Goal: Information Seeking & Learning: Find specific page/section

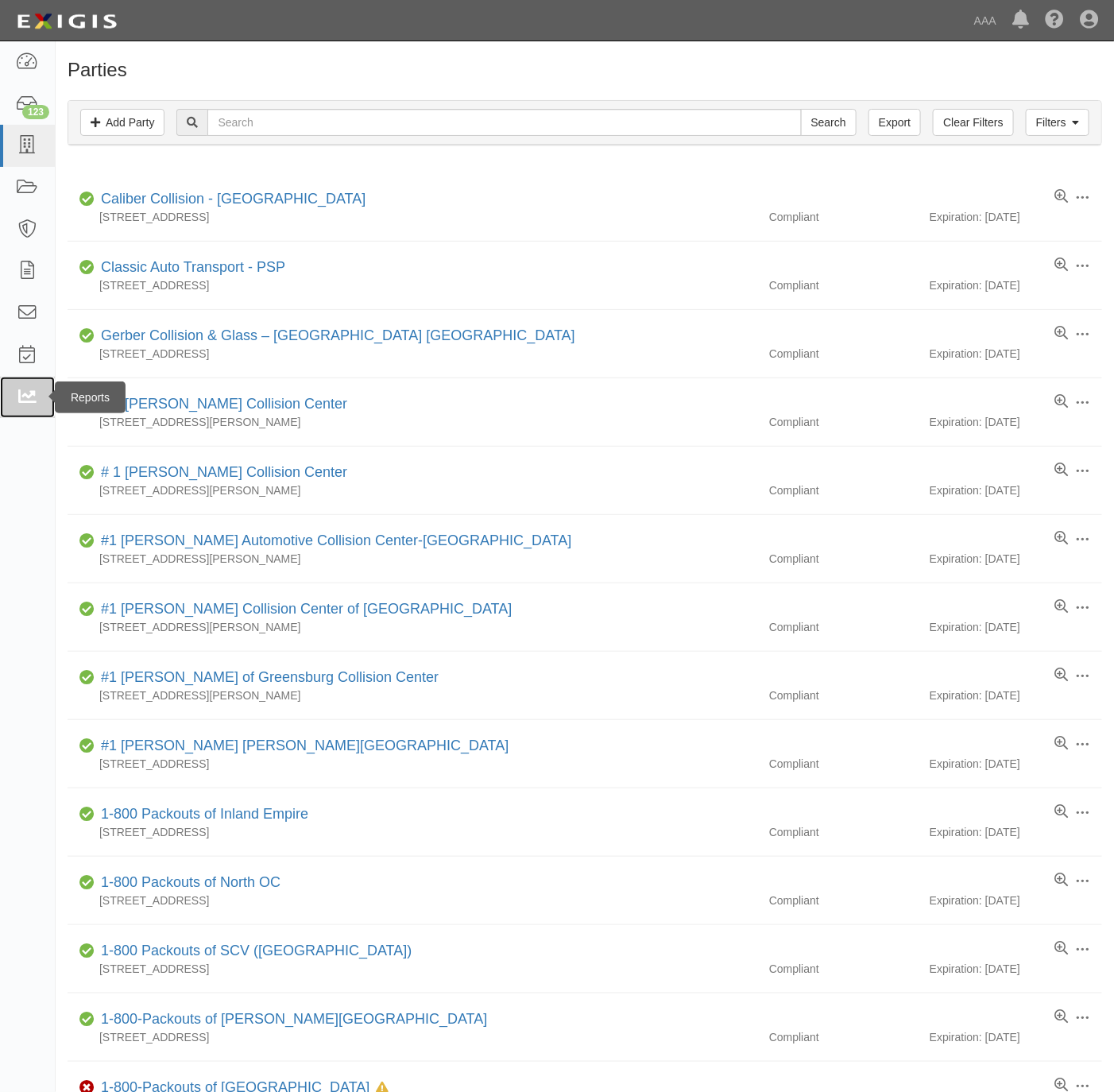
click at [36, 386] on link at bounding box center [28, 397] width 55 height 42
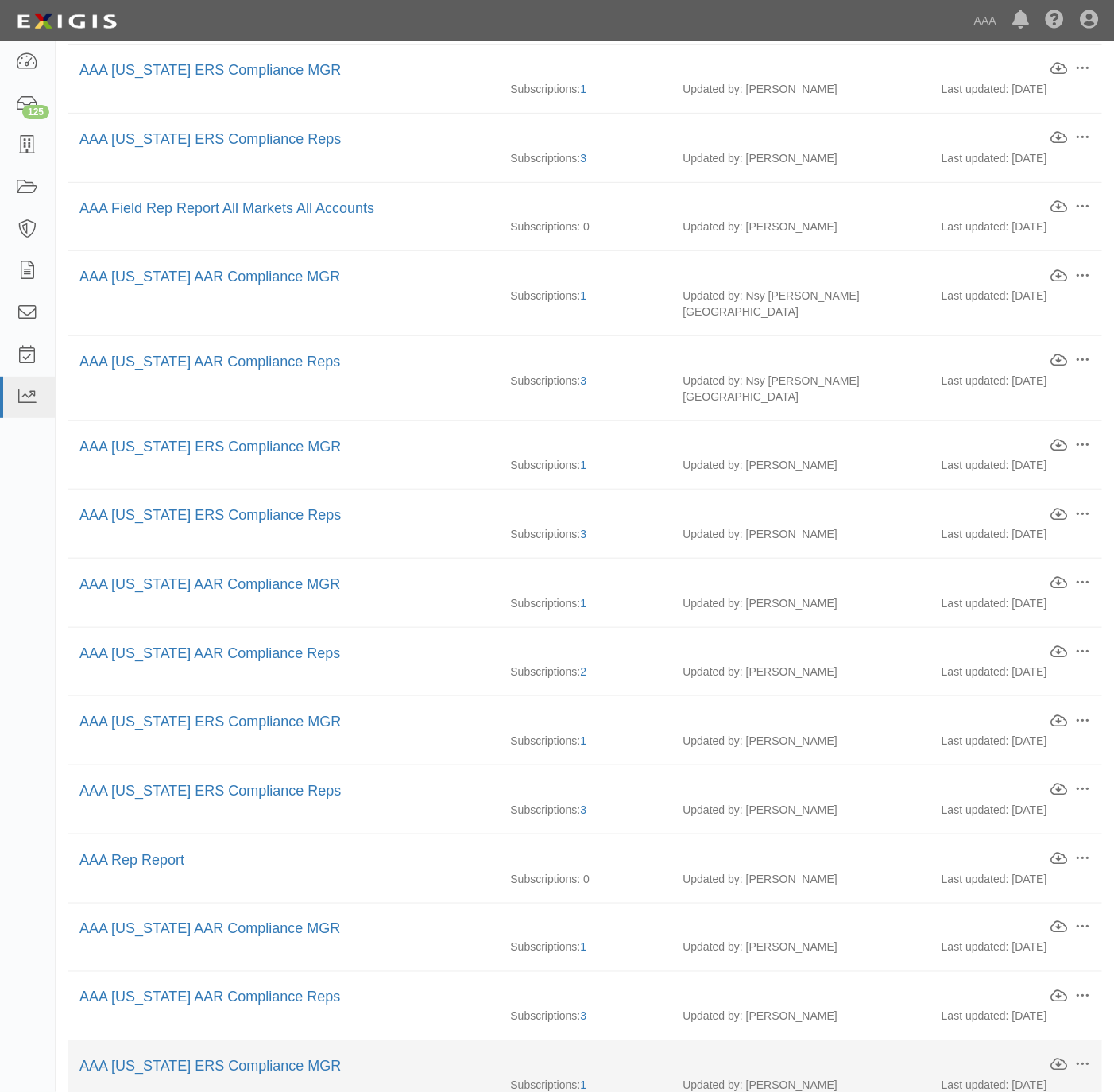
scroll to position [572, 0]
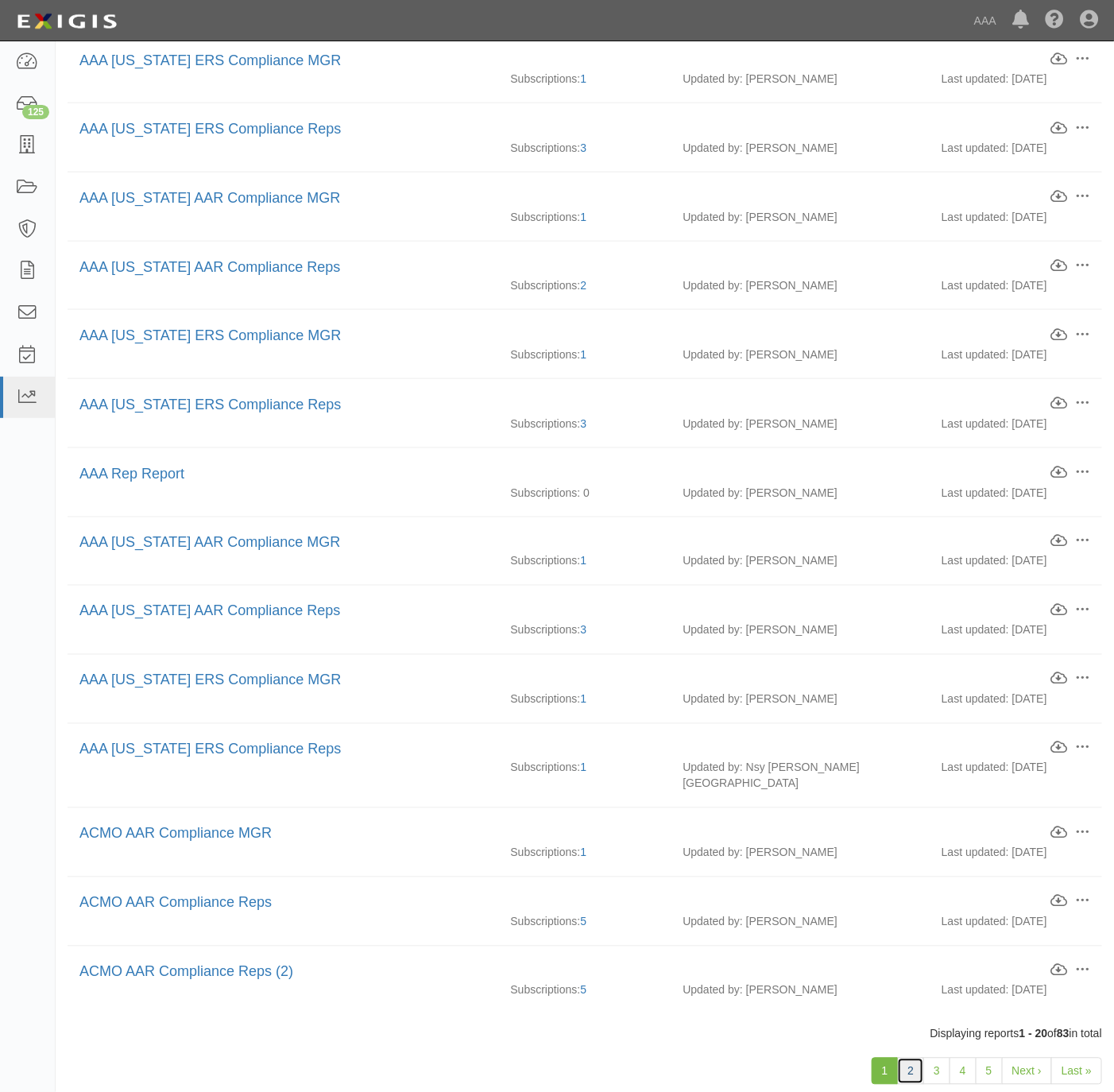
click at [907, 1058] on link "2" at bounding box center [910, 1071] width 27 height 27
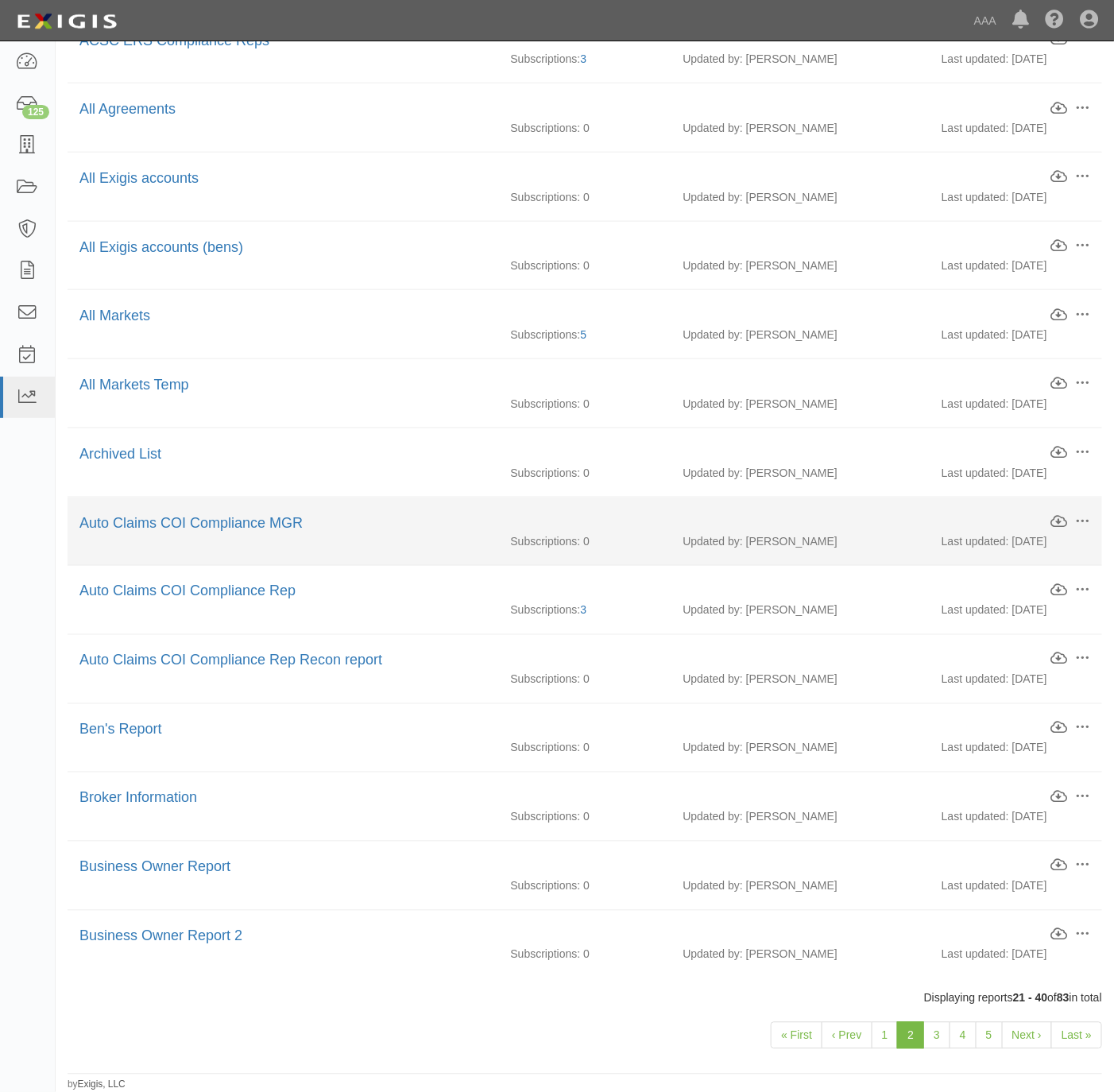
scroll to position [572, 0]
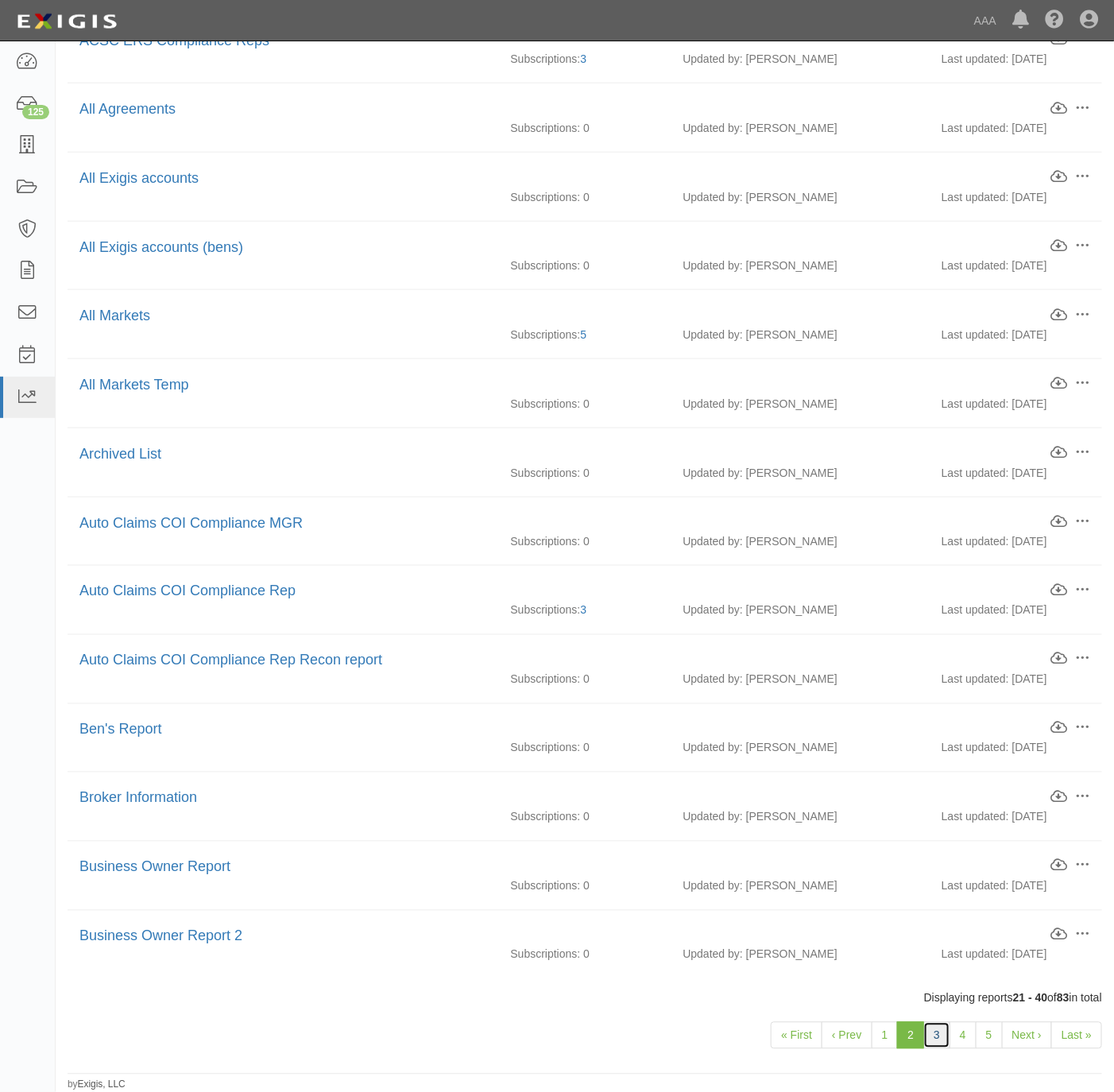
click at [945, 1032] on link "3" at bounding box center [937, 1035] width 27 height 27
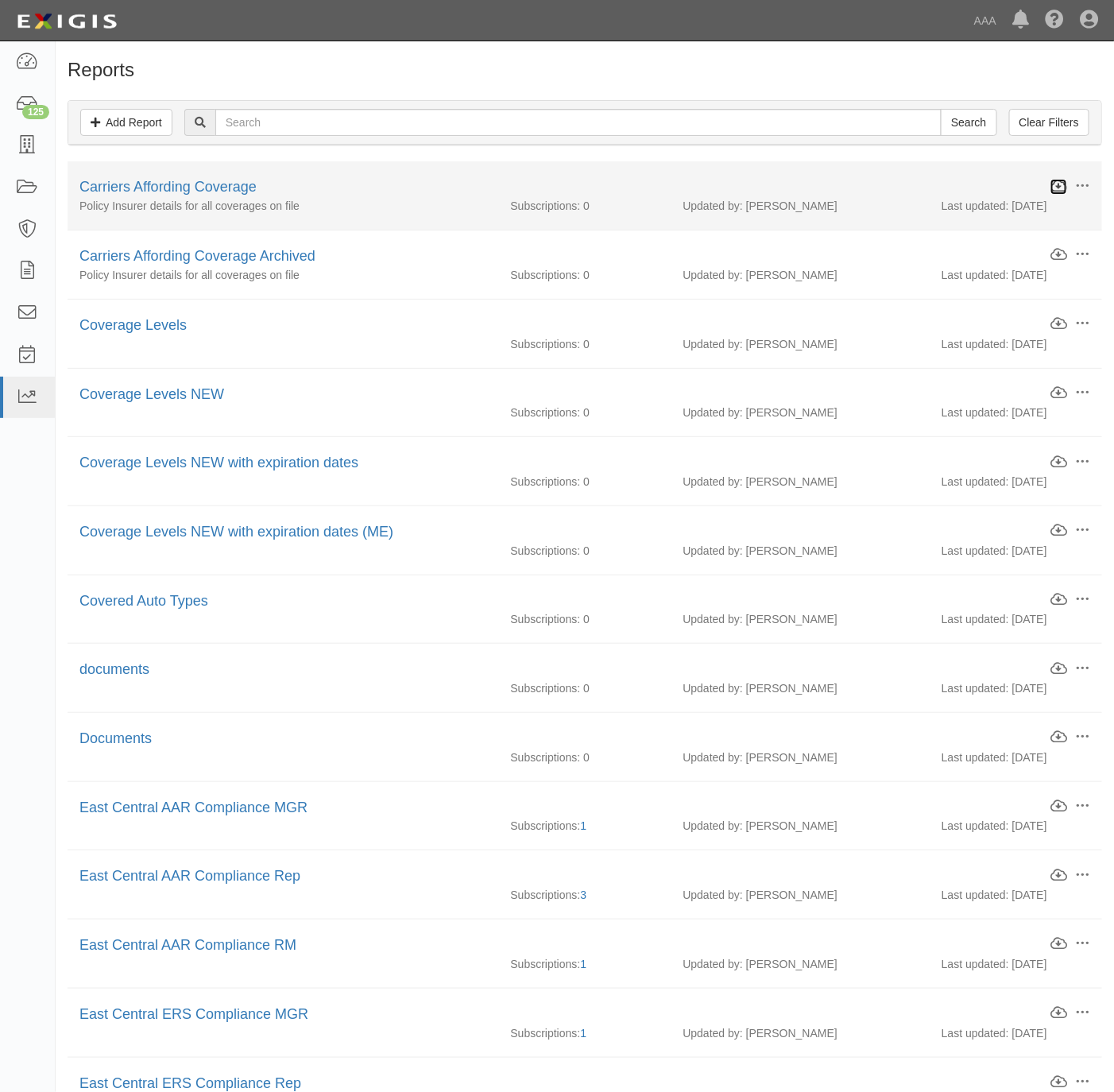
click at [1065, 186] on icon at bounding box center [1059, 186] width 17 height 14
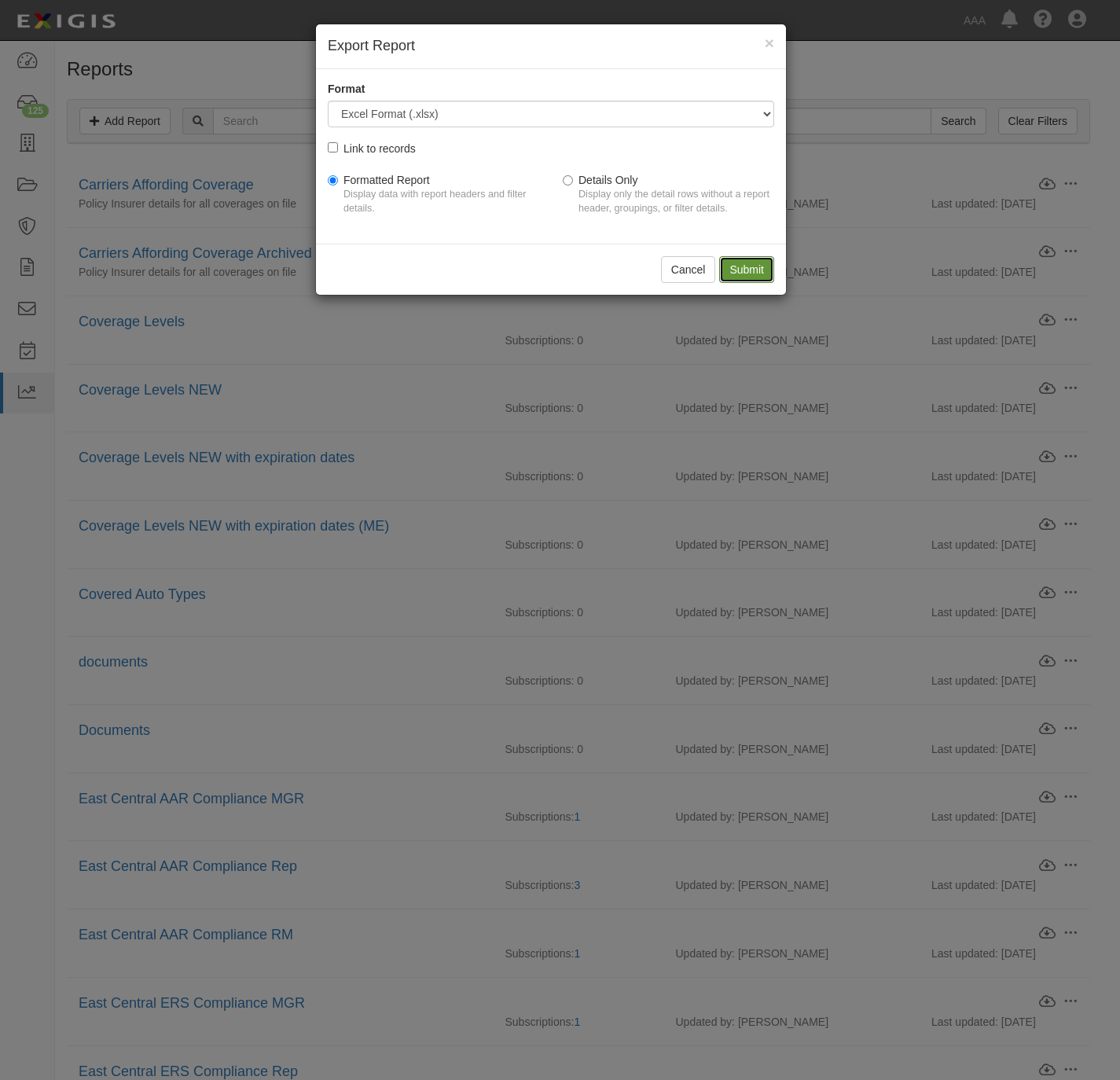
click at [741, 269] on input "Submit" at bounding box center [746, 269] width 55 height 26
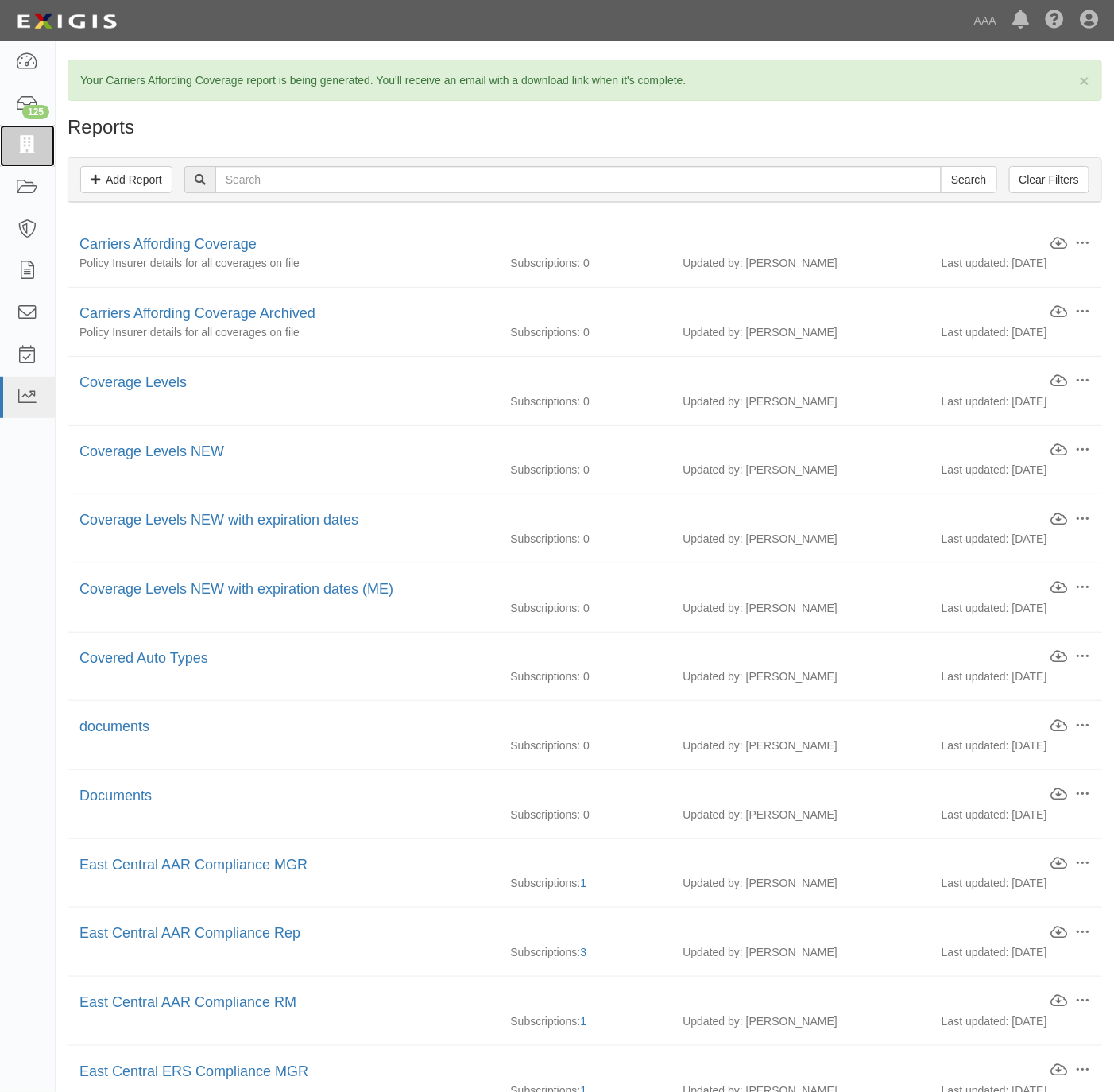
drag, startPoint x: 41, startPoint y: 149, endPoint x: 132, endPoint y: 213, distance: 111.3
click at [41, 149] on link at bounding box center [28, 146] width 55 height 42
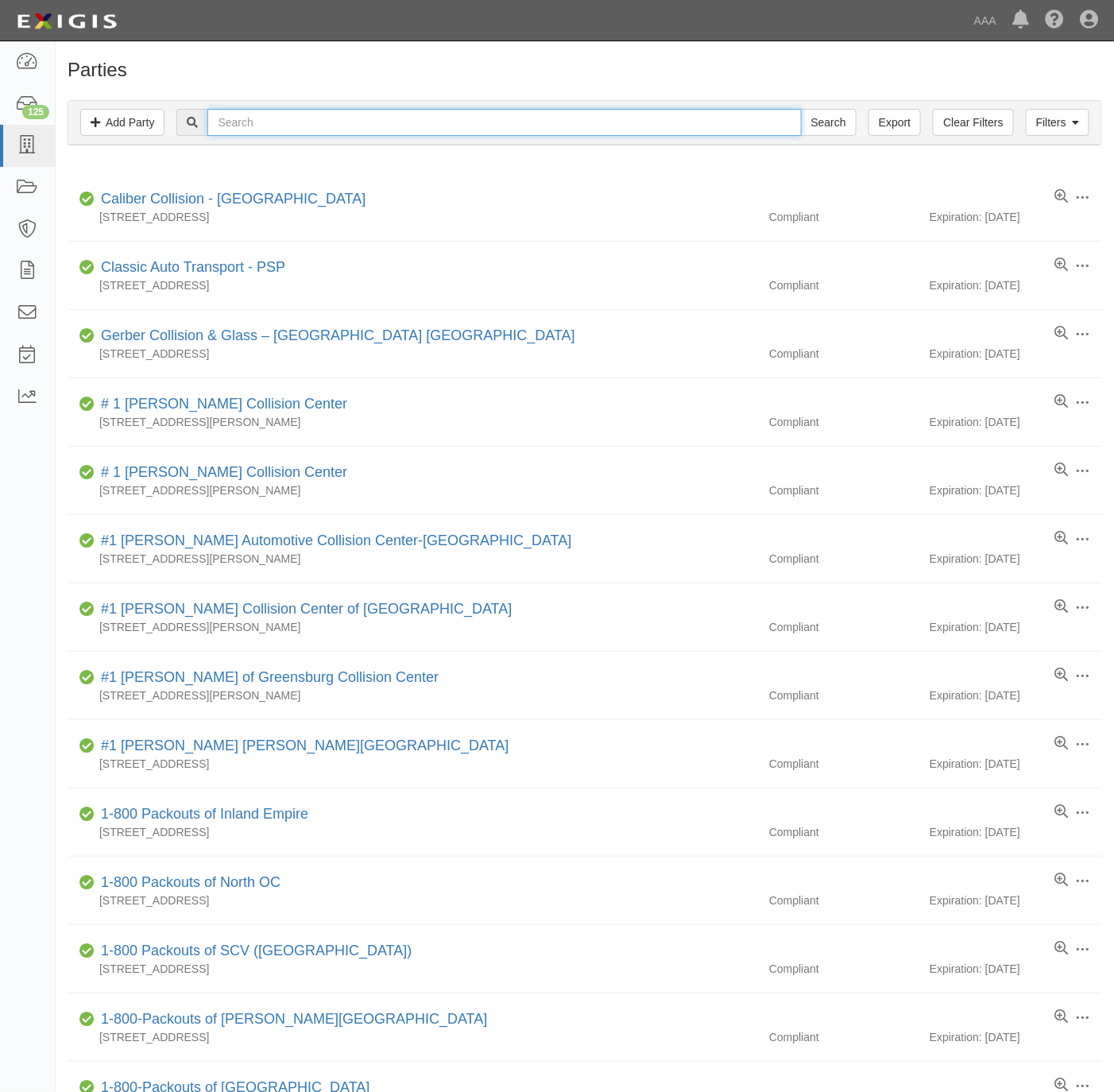
click at [503, 132] on input "text" at bounding box center [504, 122] width 593 height 27
paste input "160113"
type input "160113"
click at [804, 122] on input "Search" at bounding box center [829, 122] width 56 height 27
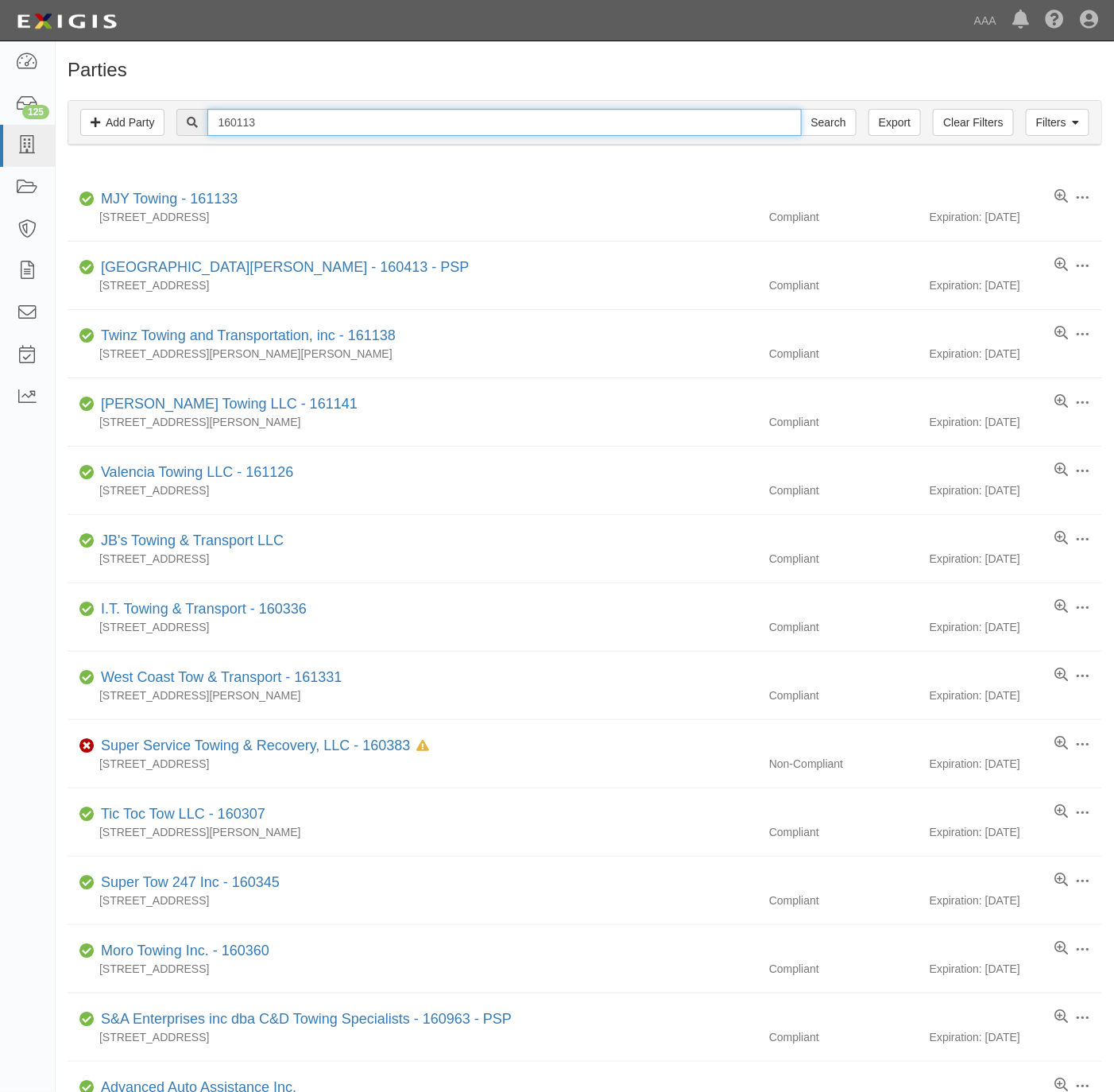
click at [283, 130] on input "160113" at bounding box center [504, 122] width 593 height 27
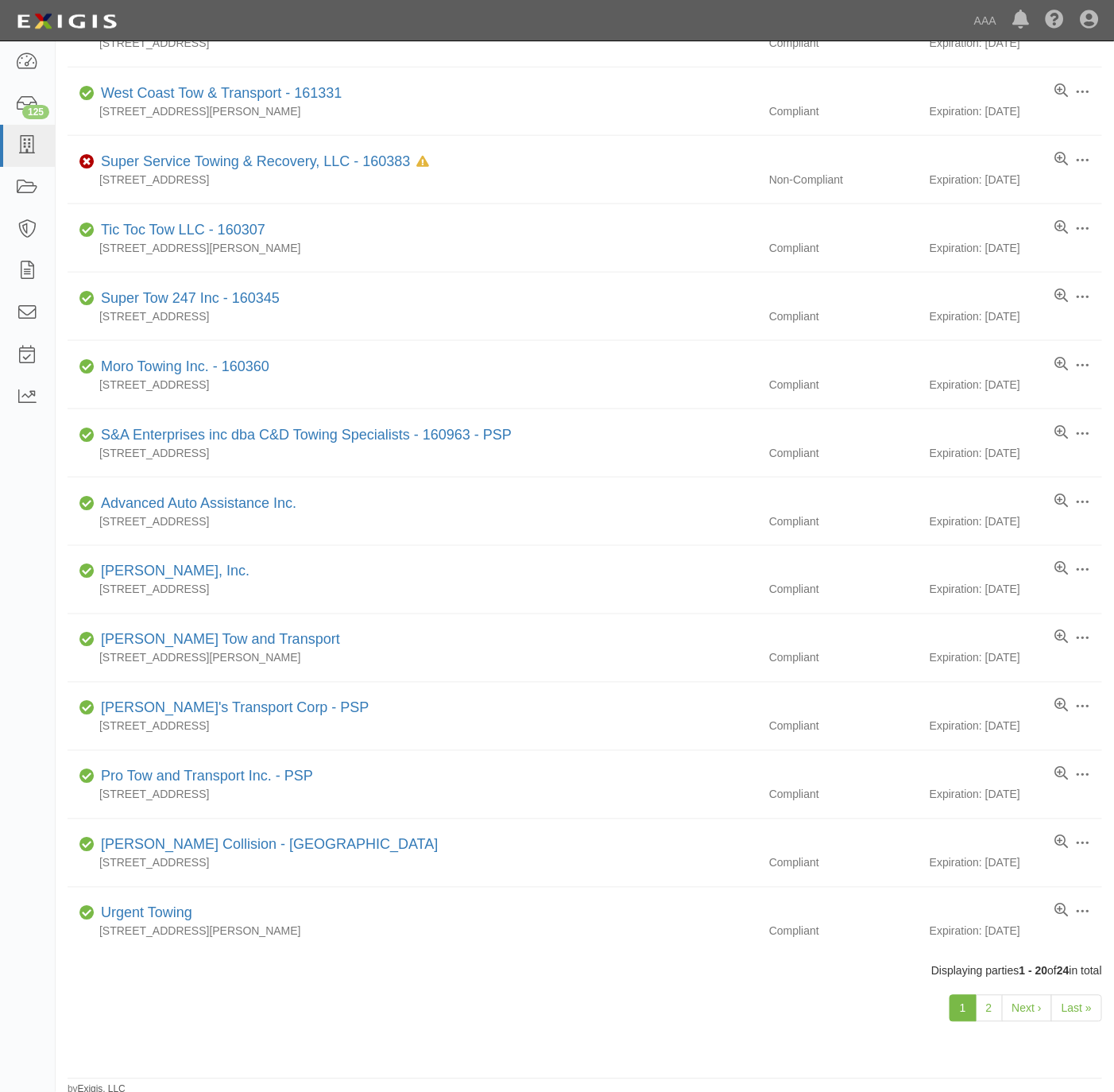
scroll to position [599, 0]
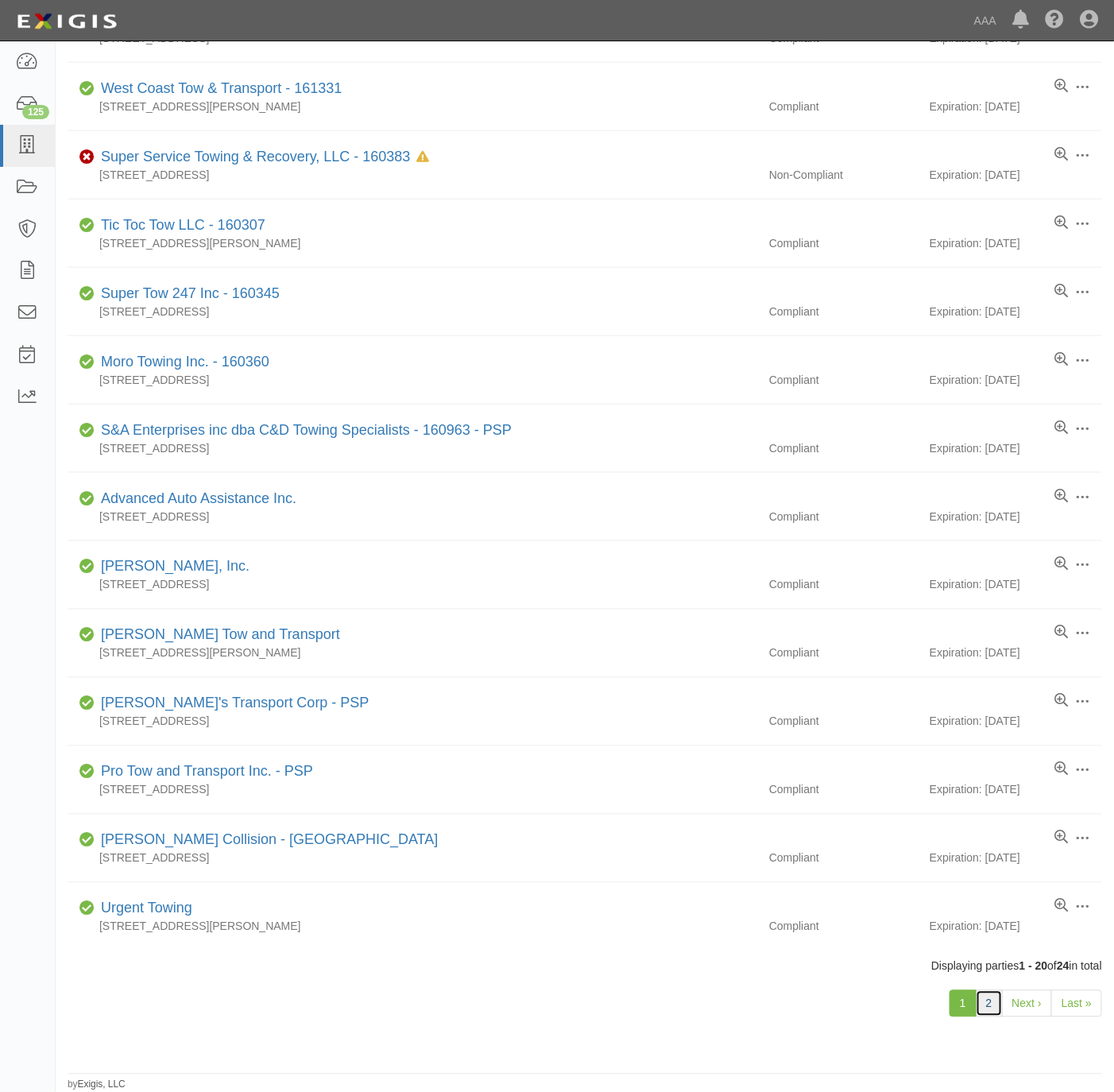
click at [997, 1006] on link "2" at bounding box center [989, 1003] width 27 height 27
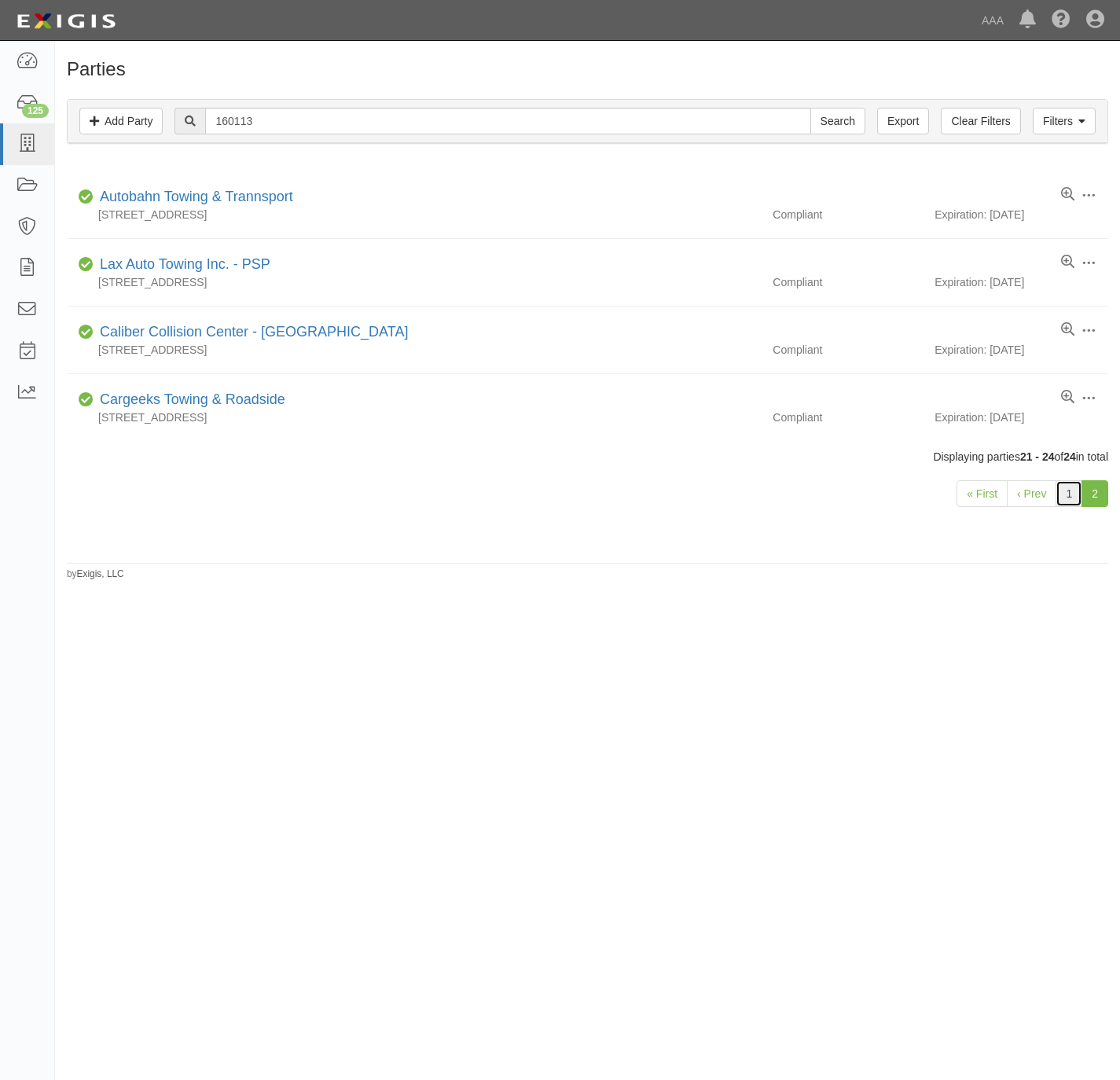
click at [1078, 497] on link "1" at bounding box center [1069, 493] width 26 height 26
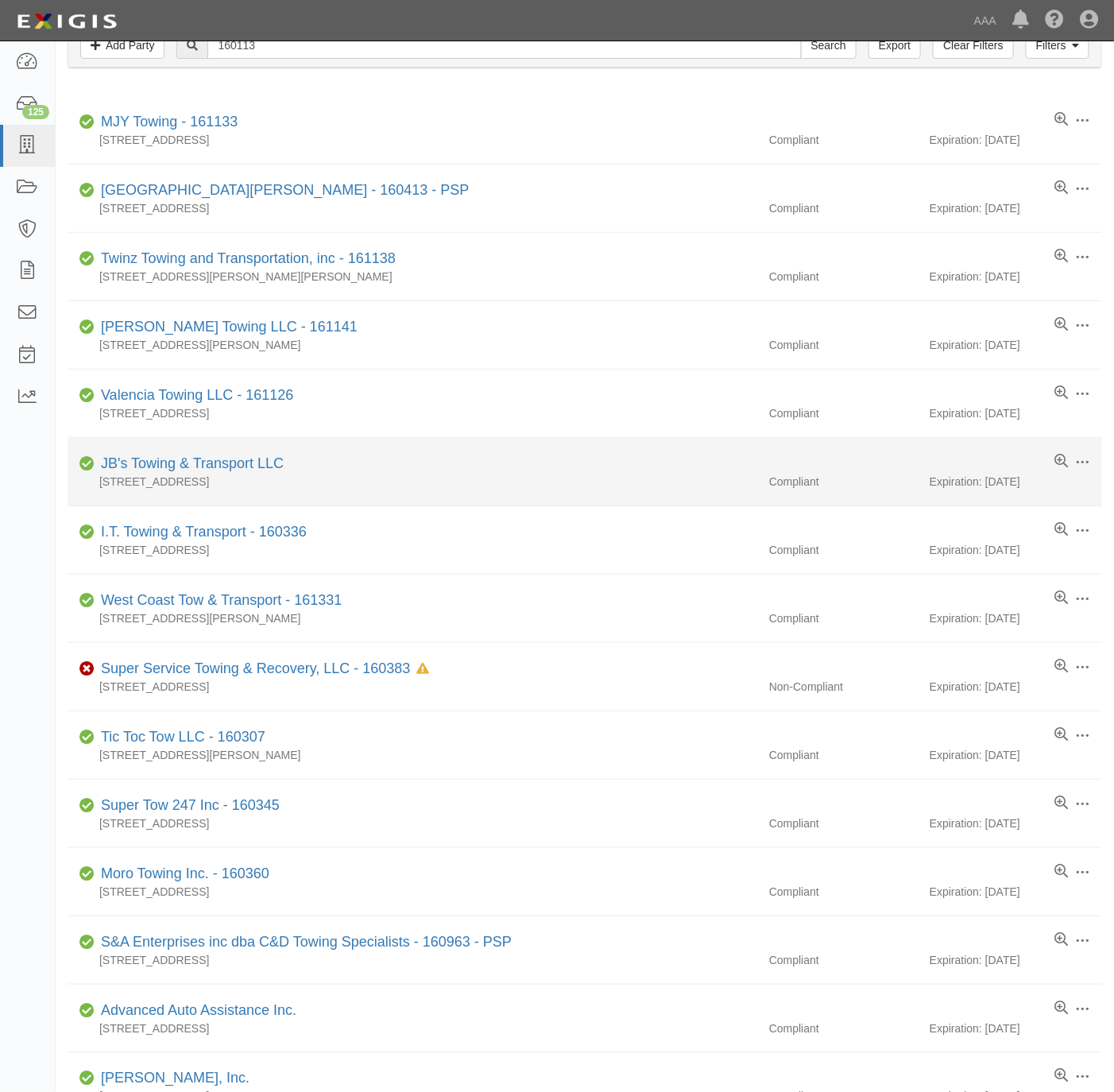
scroll to position [119, 0]
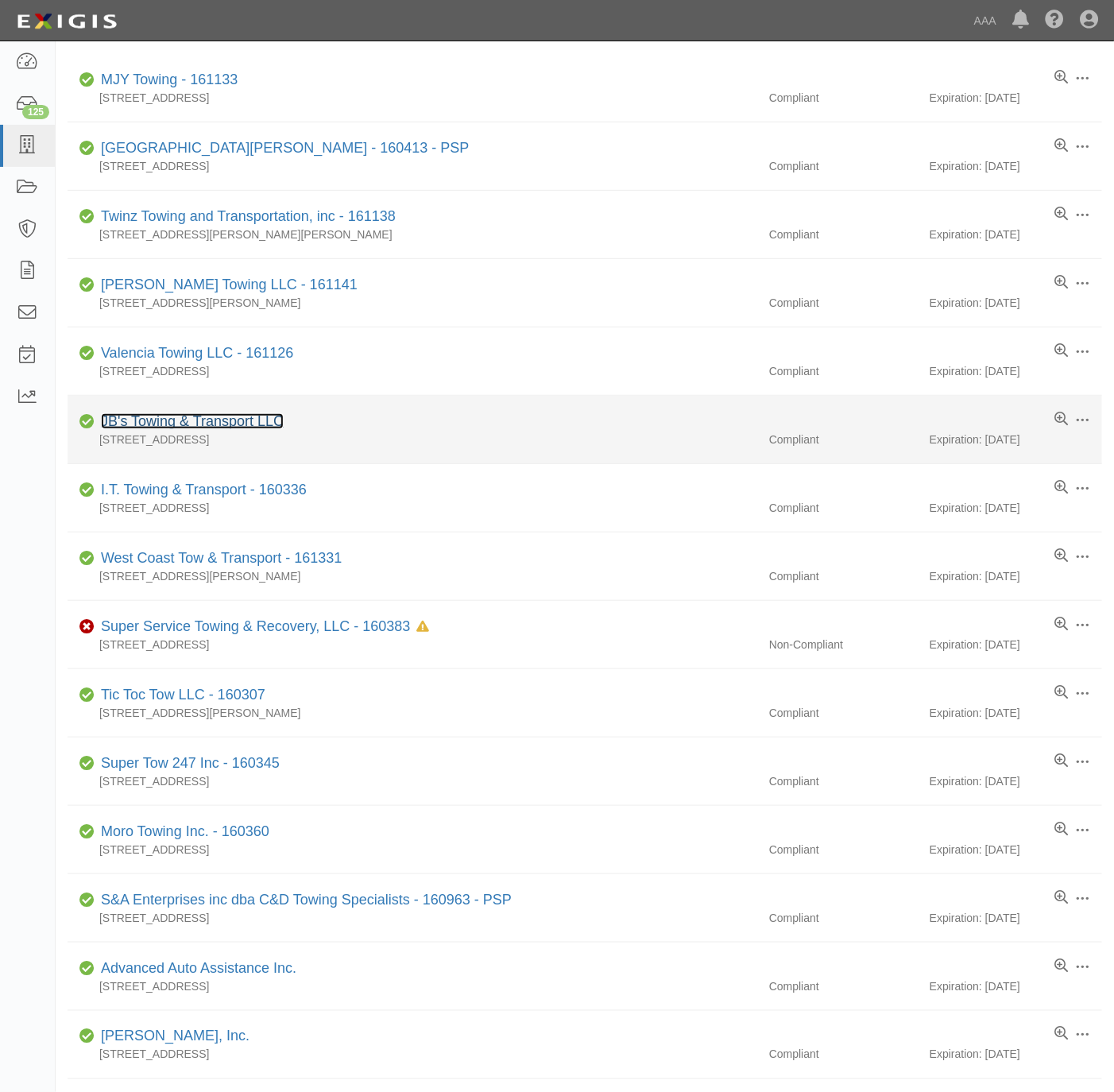
click at [251, 423] on link "JB's Towing & Transport LLC" at bounding box center [193, 422] width 183 height 16
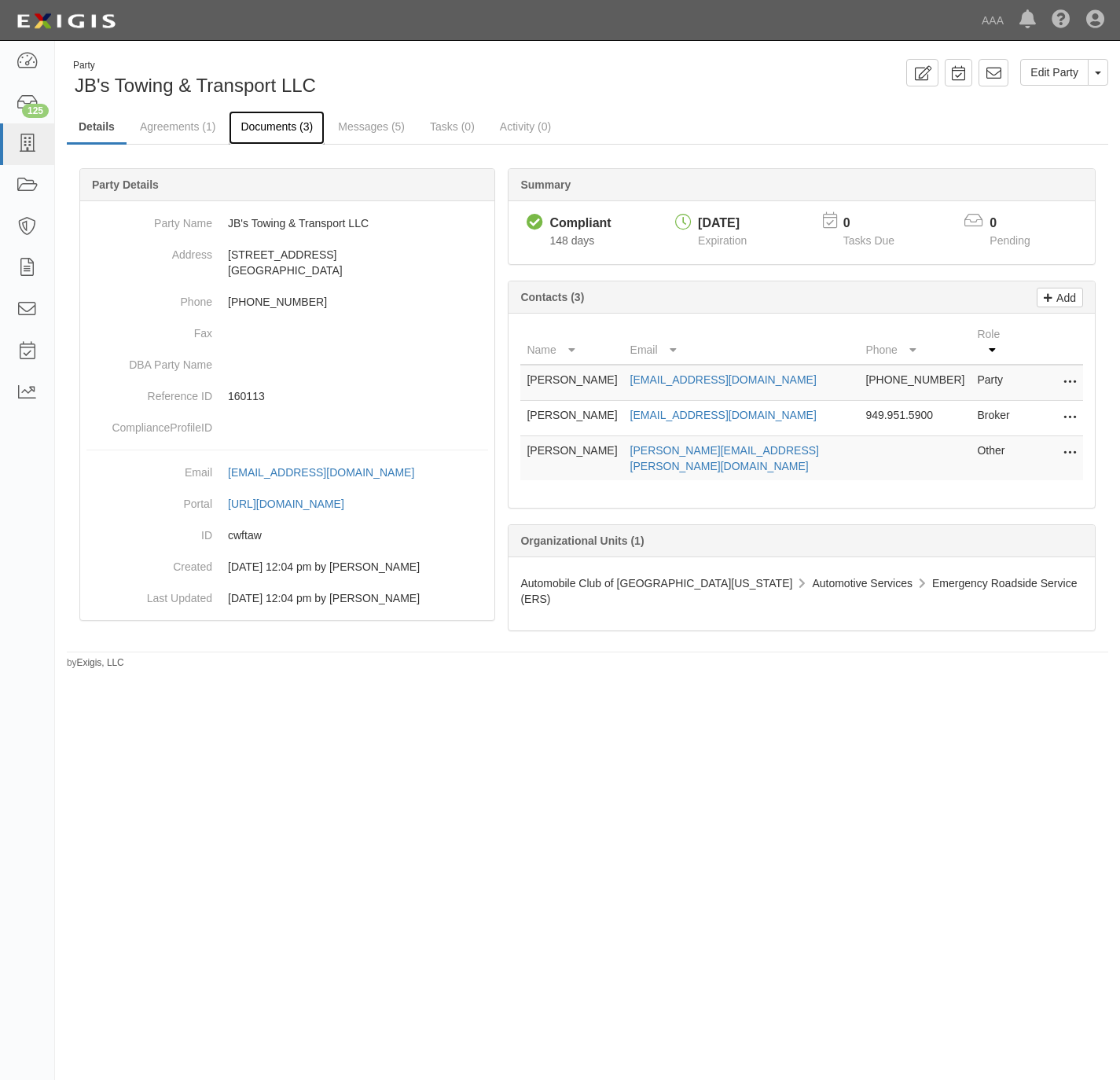
click at [300, 127] on link "Documents (3)" at bounding box center [277, 127] width 96 height 34
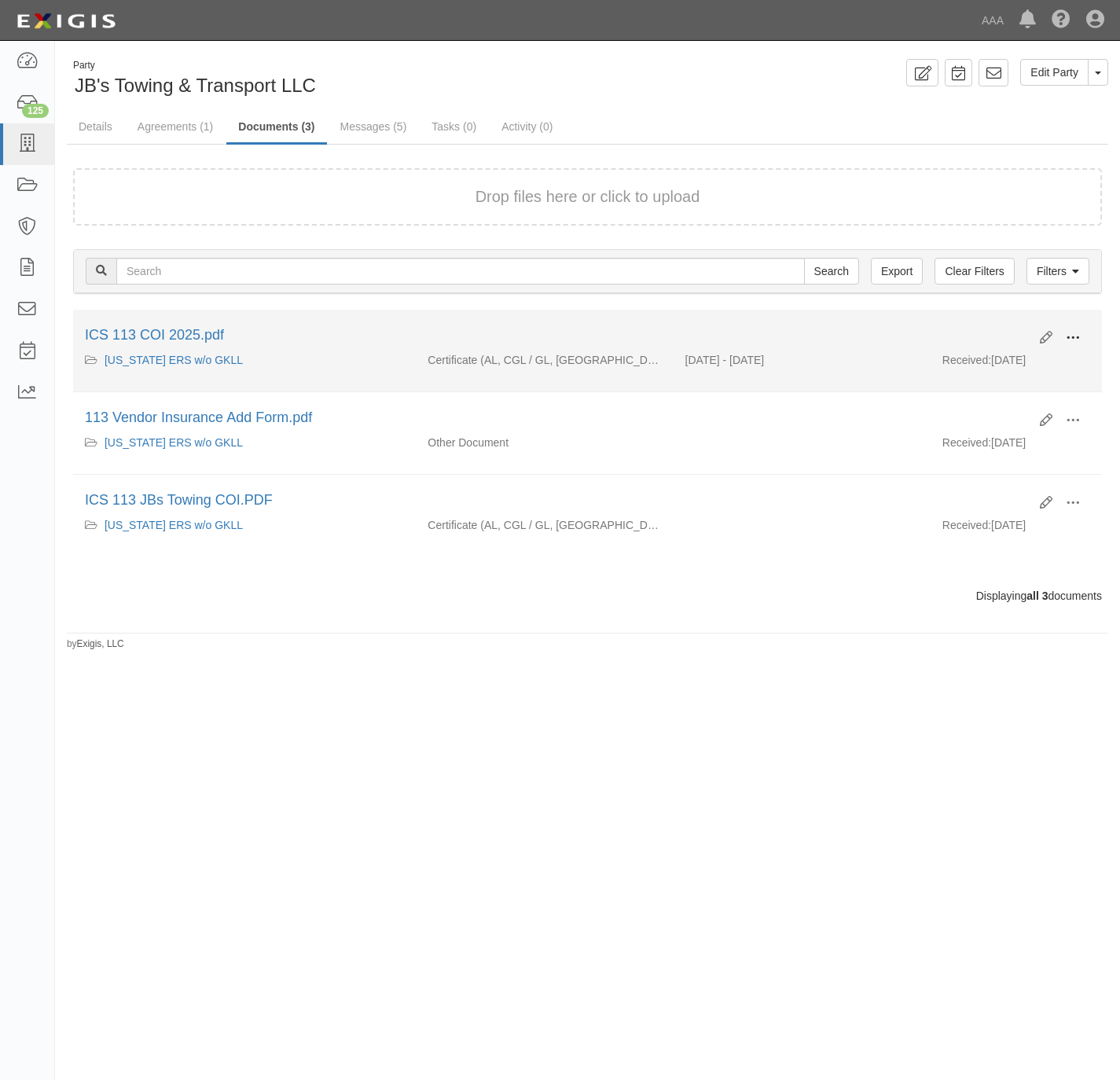
click at [1078, 337] on span at bounding box center [1073, 338] width 14 height 14
click at [1006, 362] on link "View" at bounding box center [996, 360] width 124 height 28
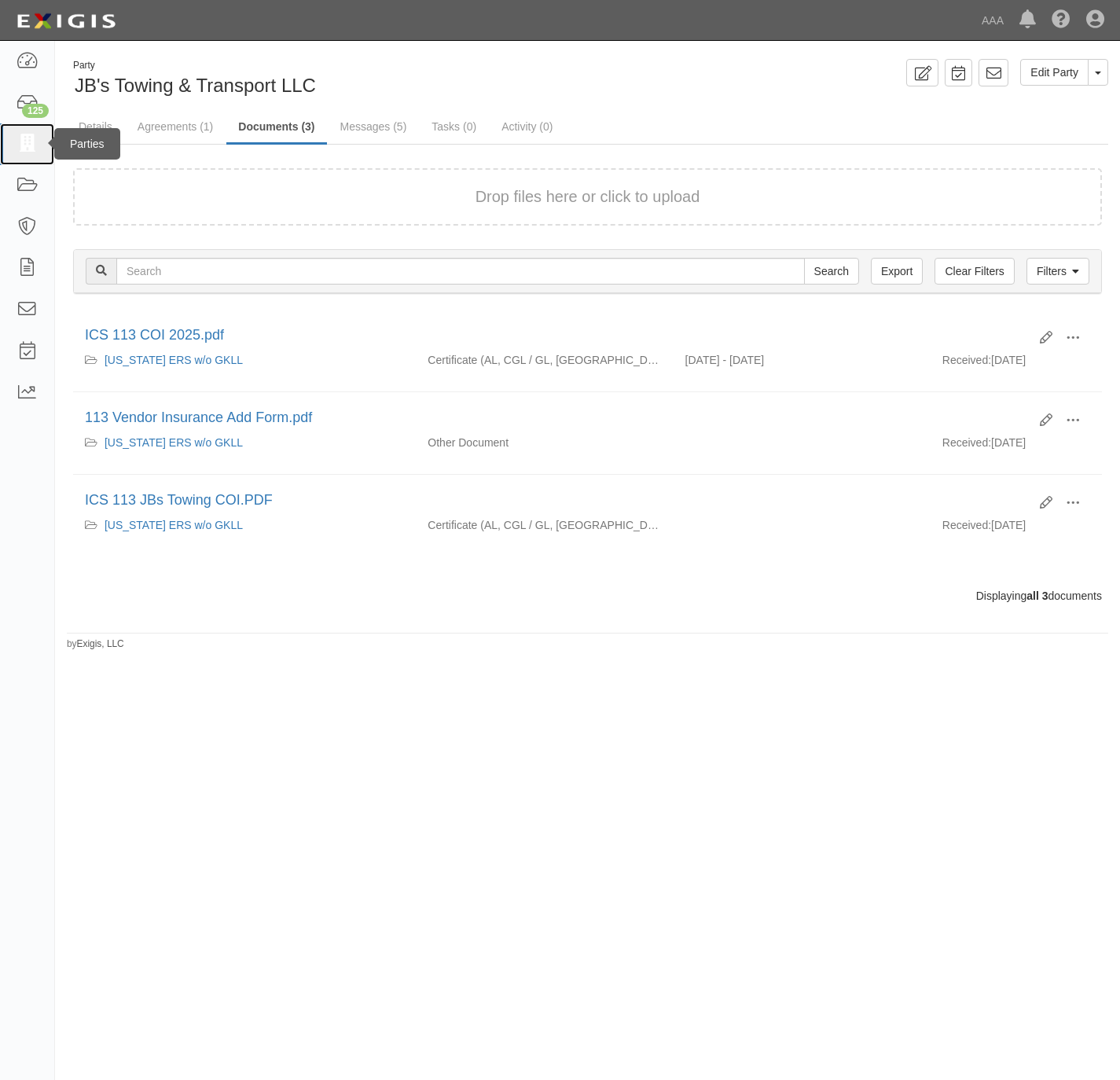
click at [24, 135] on icon at bounding box center [26, 144] width 22 height 18
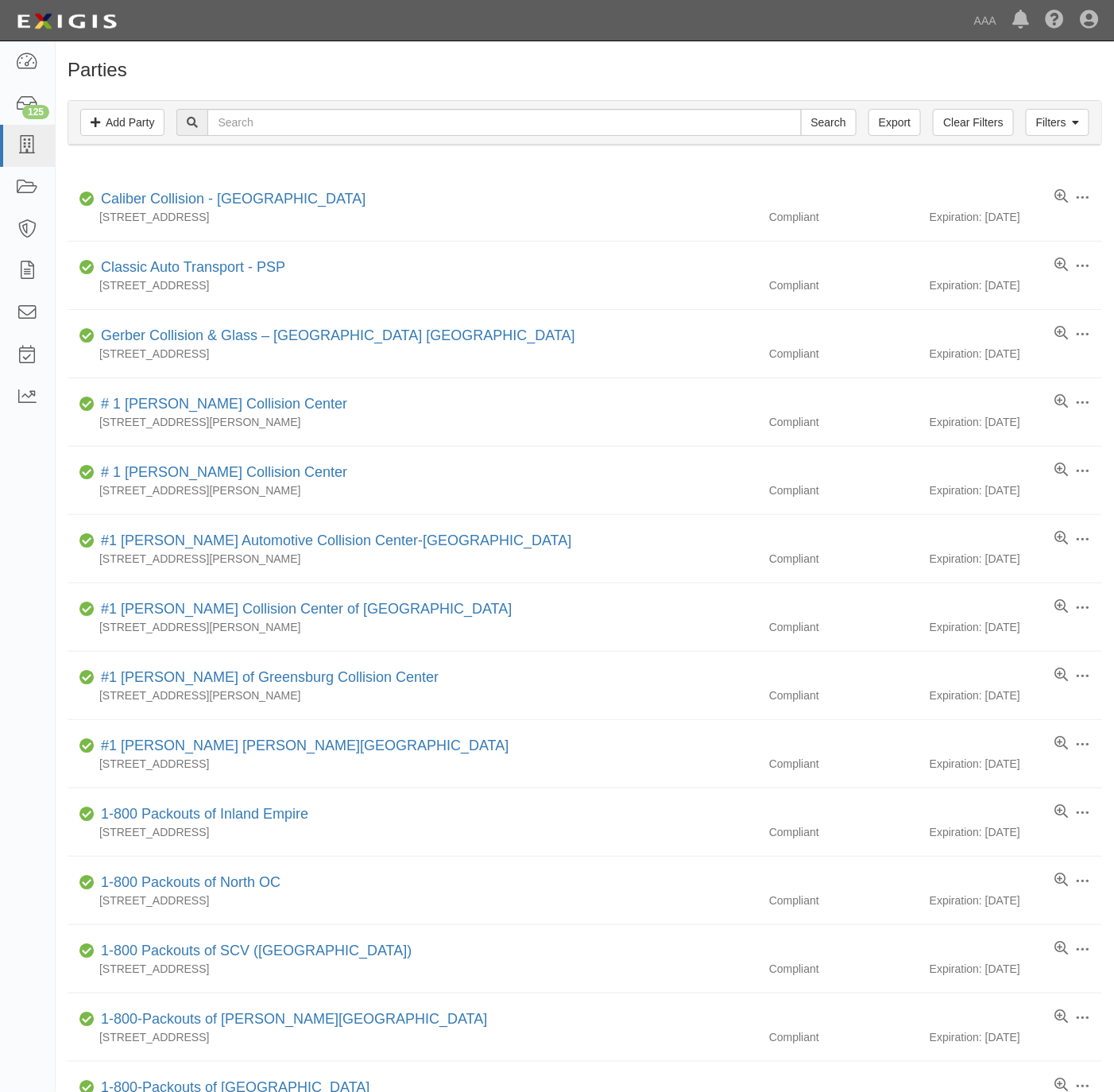
click at [847, 67] on h1 "Parties" at bounding box center [585, 70] width 1035 height 21
click at [623, 82] on div "Parties Add Party Filters Add Party Clear Filters Export Search Filters Complia…" at bounding box center [585, 870] width 1059 height 1621
